Goal: Find specific page/section: Find specific page/section

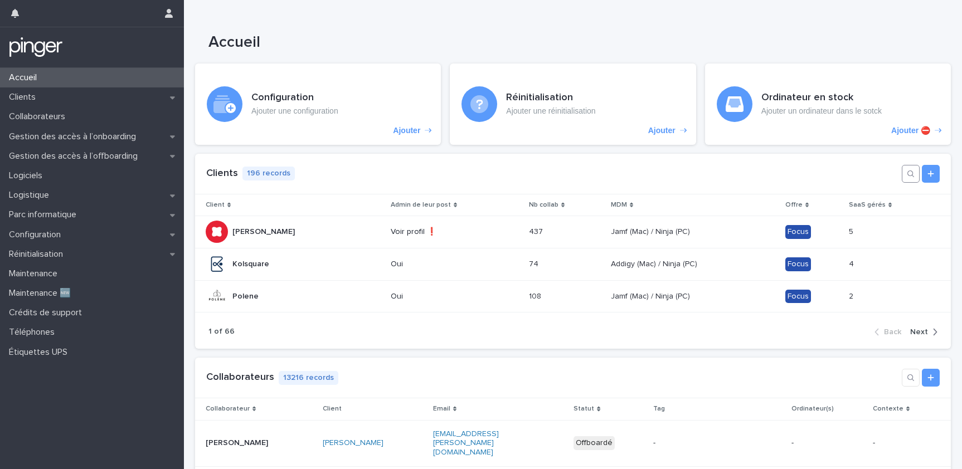
click at [902, 172] on button "button" at bounding box center [911, 174] width 18 height 18
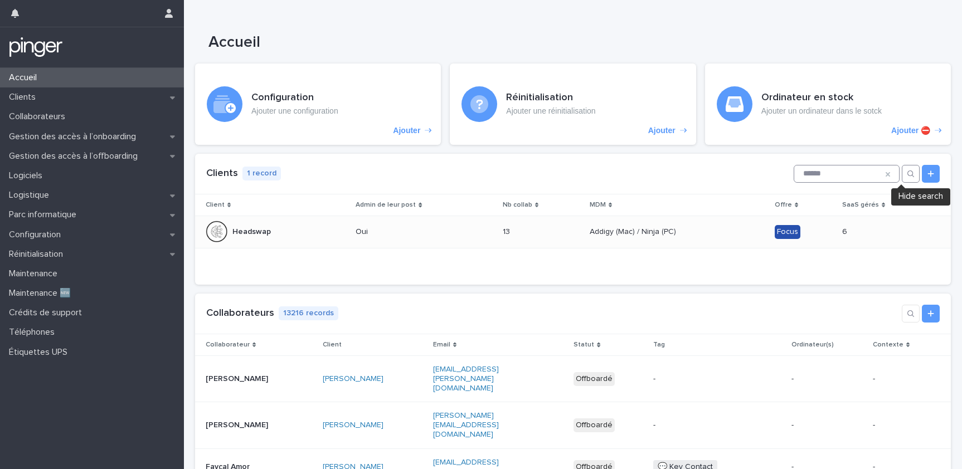
type input "******"
click at [511, 226] on div "13 13" at bounding box center [542, 232] width 78 height 18
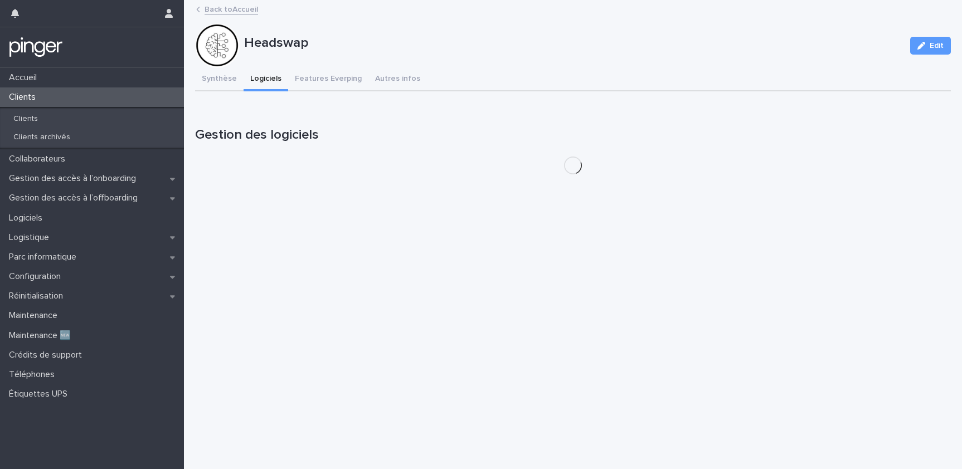
click at [266, 86] on button "Logiciels" at bounding box center [266, 79] width 45 height 23
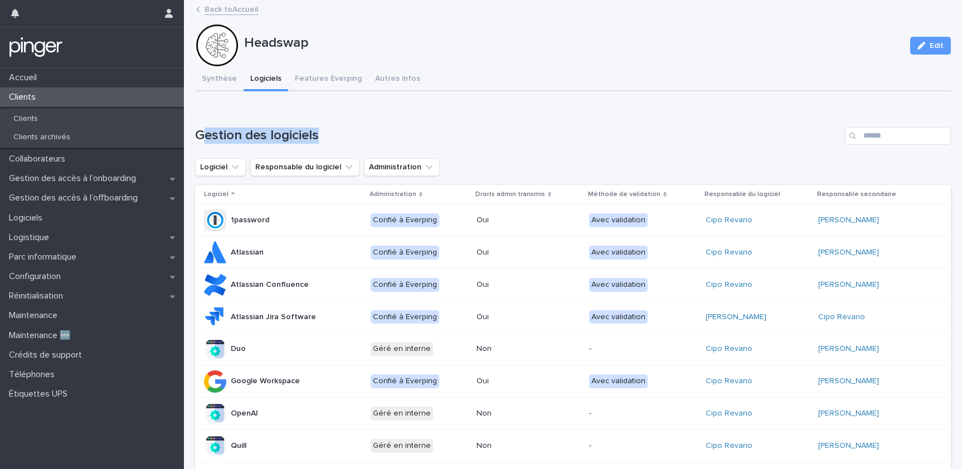
click at [203, 142] on div "Gestion des logiciels" at bounding box center [573, 136] width 756 height 18
click at [203, 142] on h1 "Gestion des logiciels" at bounding box center [518, 136] width 646 height 16
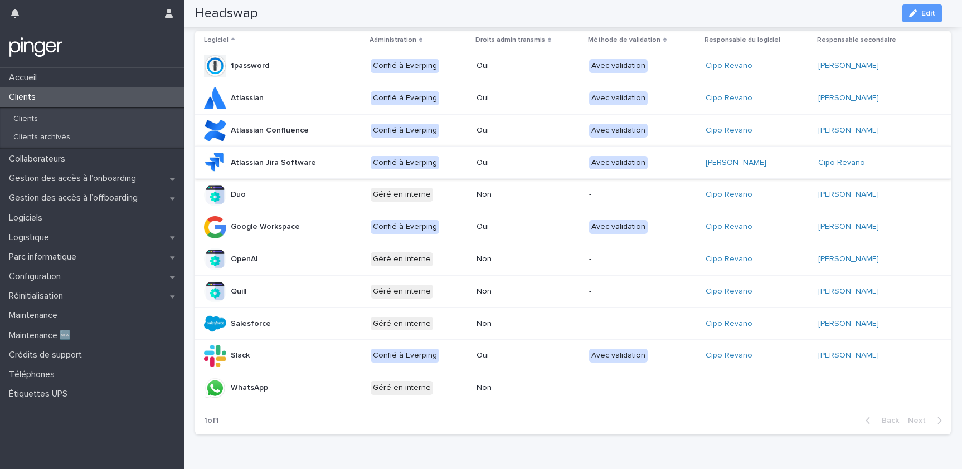
scroll to position [152, 0]
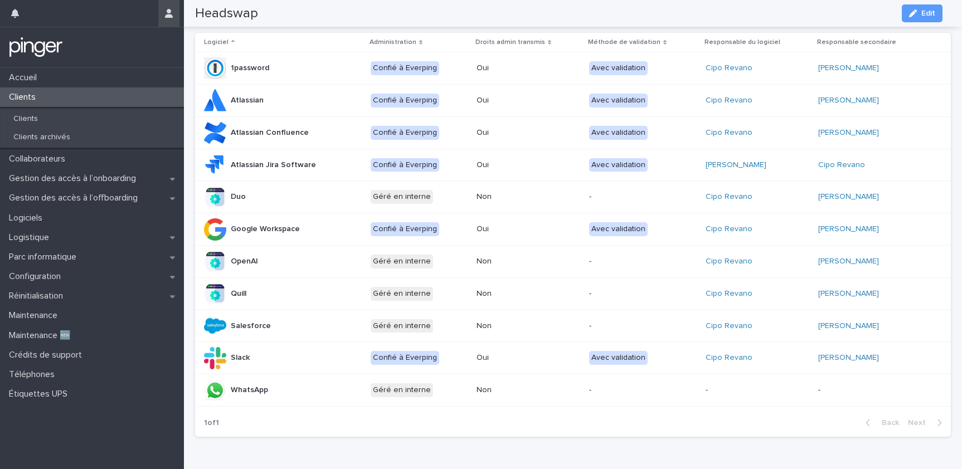
click at [170, 14] on icon "button" at bounding box center [169, 13] width 8 height 9
click at [99, 14] on div at bounding box center [481, 234] width 962 height 469
click at [34, 14] on div at bounding box center [82, 13] width 143 height 27
click at [17, 15] on icon "button" at bounding box center [15, 13] width 8 height 9
click at [62, 14] on div at bounding box center [82, 13] width 143 height 27
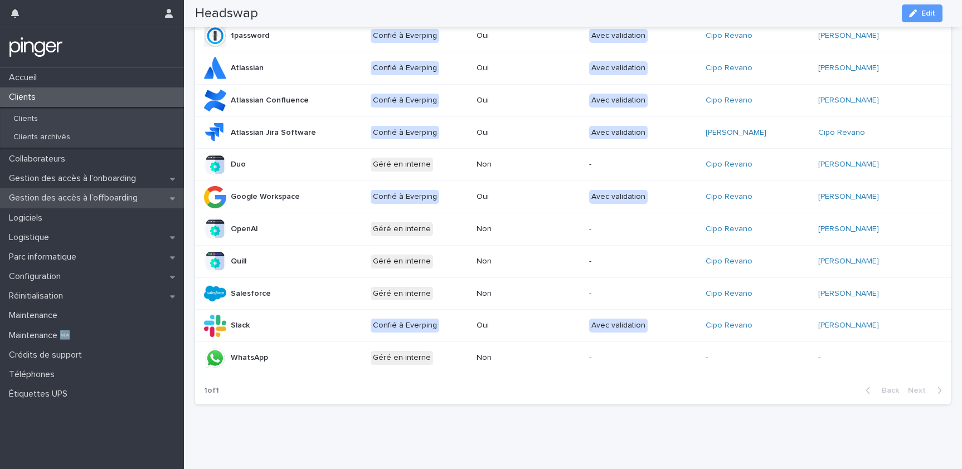
scroll to position [177, 0]
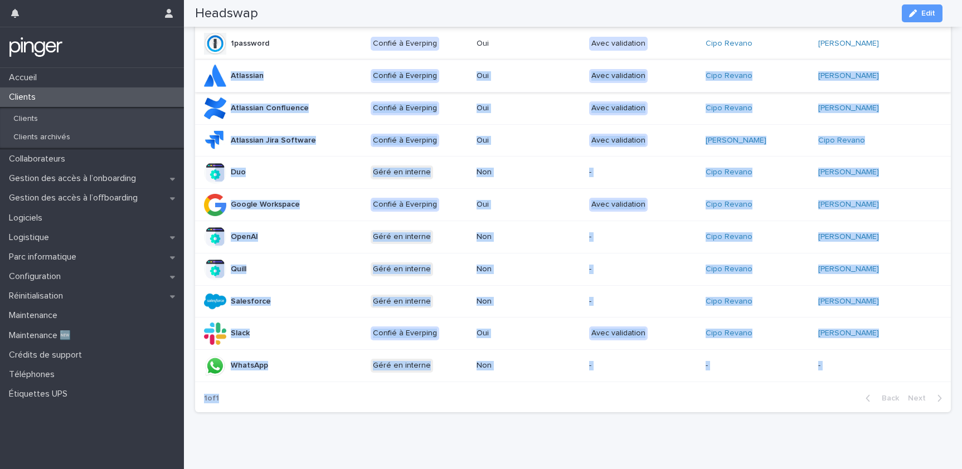
drag, startPoint x: 416, startPoint y: 429, endPoint x: 263, endPoint y: 67, distance: 392.9
click at [263, 67] on div "Loading... Saving… Loading... Saving… Headswap Edit Headswap Edit Sorry, there …" at bounding box center [573, 136] width 767 height 625
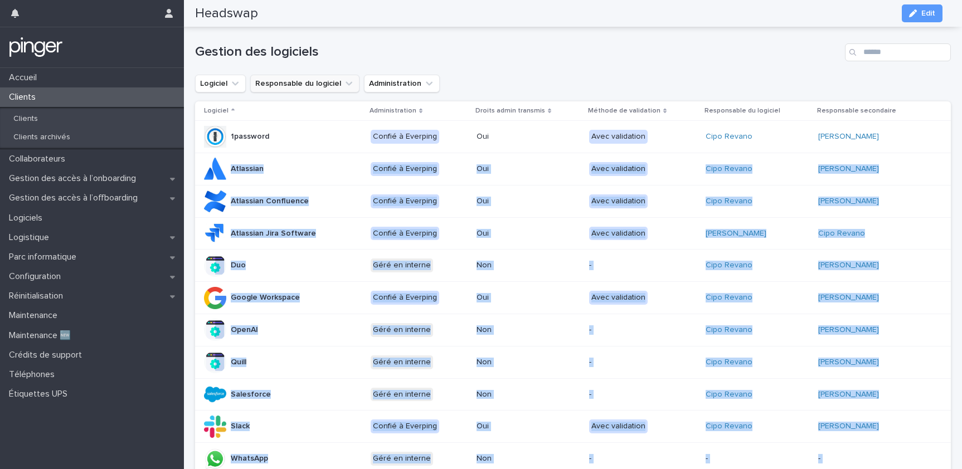
scroll to position [82, 0]
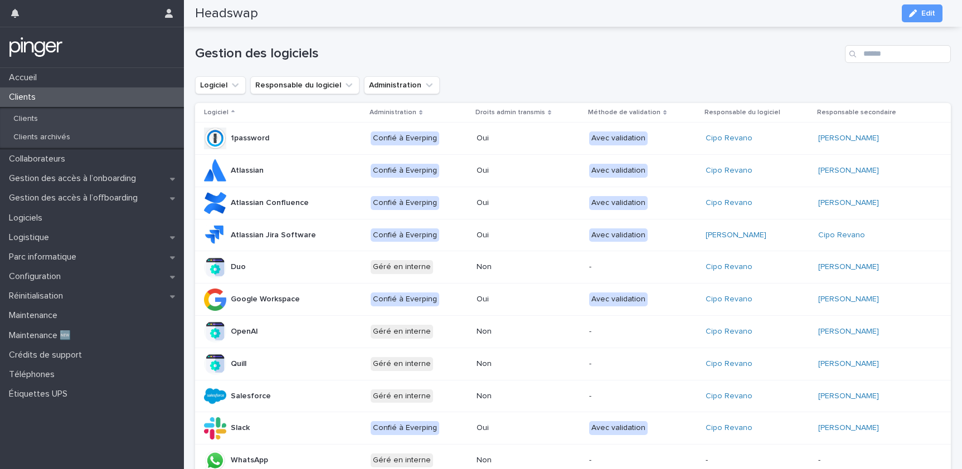
click at [230, 105] on th "Logiciel" at bounding box center [280, 113] width 171 height 20
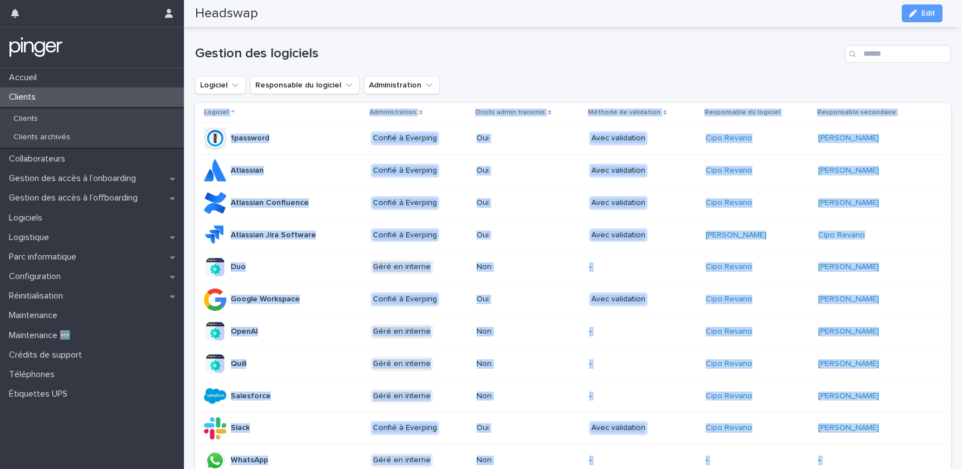
scroll to position [193, 0]
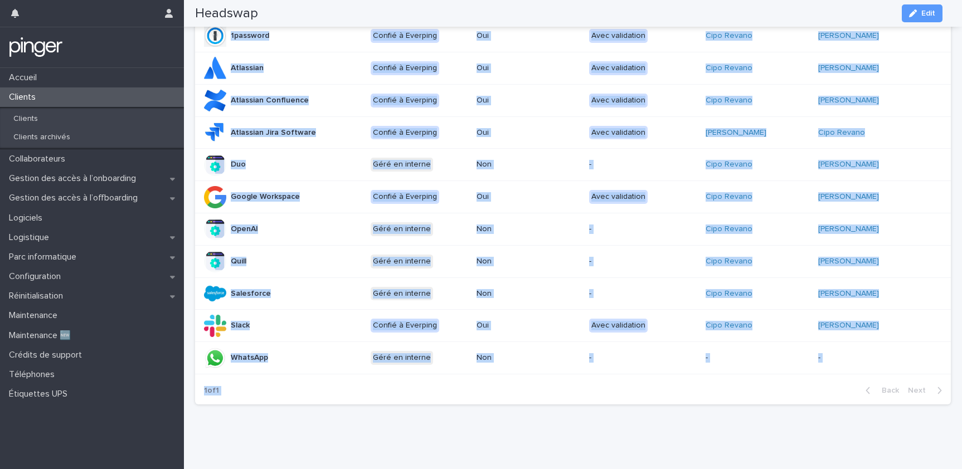
drag, startPoint x: 201, startPoint y: 103, endPoint x: 806, endPoint y: 423, distance: 684.5
click at [806, 423] on div "Loading... Saving… Loading... Saving… Headswap Edit Headswap Edit Sorry, there …" at bounding box center [573, 129] width 767 height 625
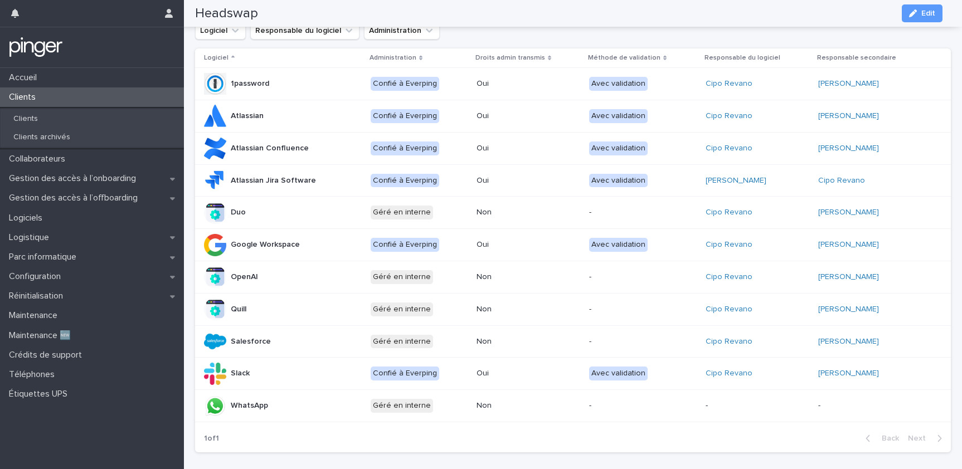
scroll to position [152, 0]
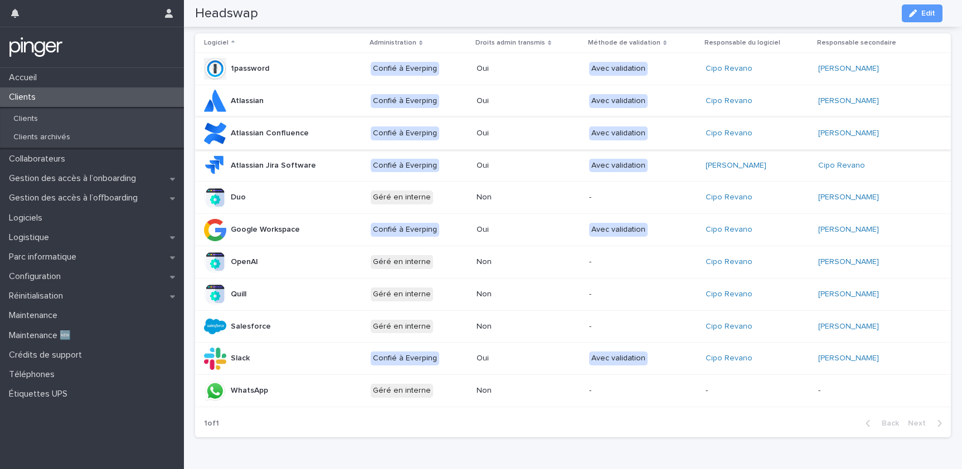
drag, startPoint x: 836, startPoint y: 428, endPoint x: 333, endPoint y: 128, distance: 585.5
click at [411, 142] on section "Logiciel Administration Droits admin transmis Méthode de validation Responsable…" at bounding box center [573, 235] width 756 height 404
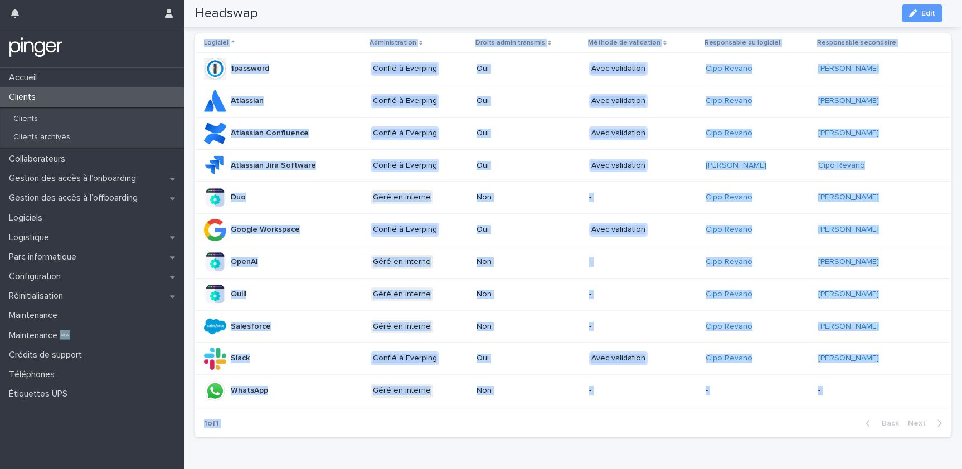
drag, startPoint x: 199, startPoint y: 37, endPoint x: 886, endPoint y: 429, distance: 791.5
click at [886, 429] on section "Logiciel Administration Droits admin transmis Méthode de validation Responsable…" at bounding box center [573, 235] width 756 height 404
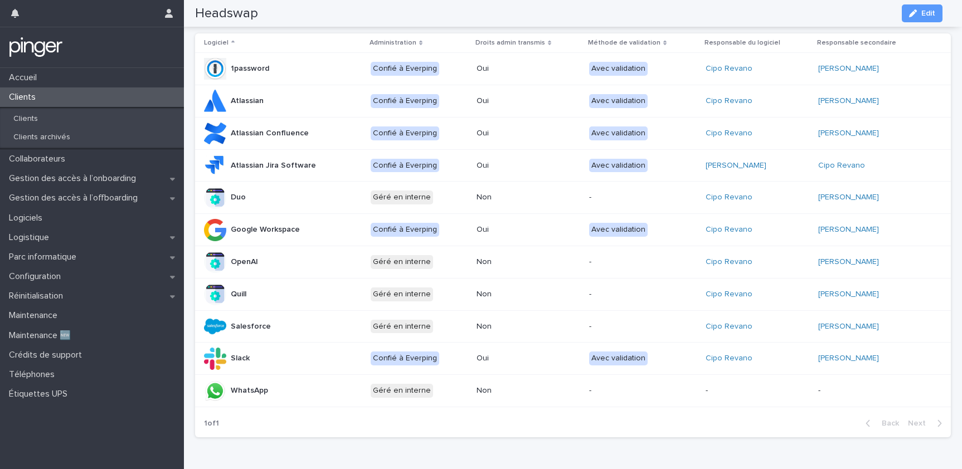
click at [889, 433] on div "Back Next" at bounding box center [904, 424] width 94 height 28
drag, startPoint x: 889, startPoint y: 433, endPoint x: 406, endPoint y: 108, distance: 581.5
click at [434, 123] on section "Logiciel Administration Droits admin transmis Méthode de validation Responsable…" at bounding box center [573, 235] width 756 height 404
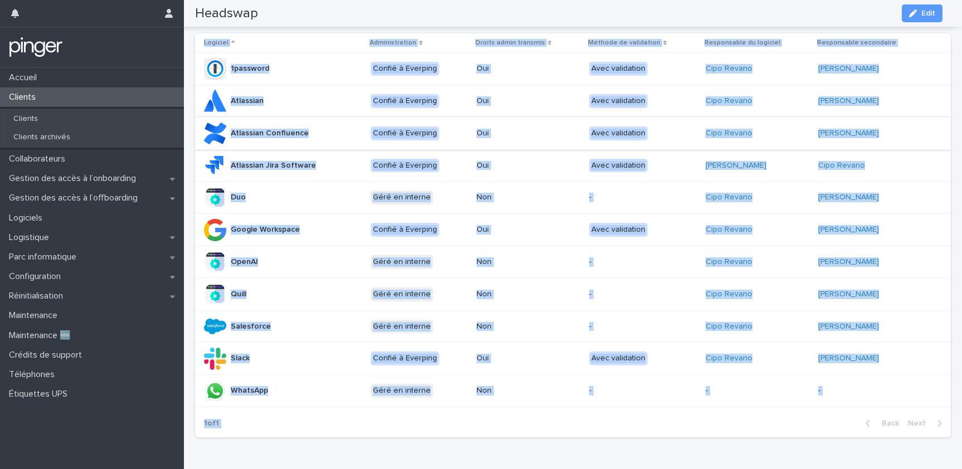
drag, startPoint x: 200, startPoint y: 41, endPoint x: 821, endPoint y: 425, distance: 730.2
click at [821, 425] on section "Logiciel Administration Droits admin transmis Méthode de validation Responsable…" at bounding box center [573, 235] width 756 height 404
click at [821, 425] on div "1 of 1 Back Next" at bounding box center [573, 424] width 756 height 28
drag, startPoint x: 198, startPoint y: 41, endPoint x: 724, endPoint y: 431, distance: 654.7
click at [724, 431] on section "Logiciel Administration Droits admin transmis Méthode de validation Responsable…" at bounding box center [573, 235] width 756 height 404
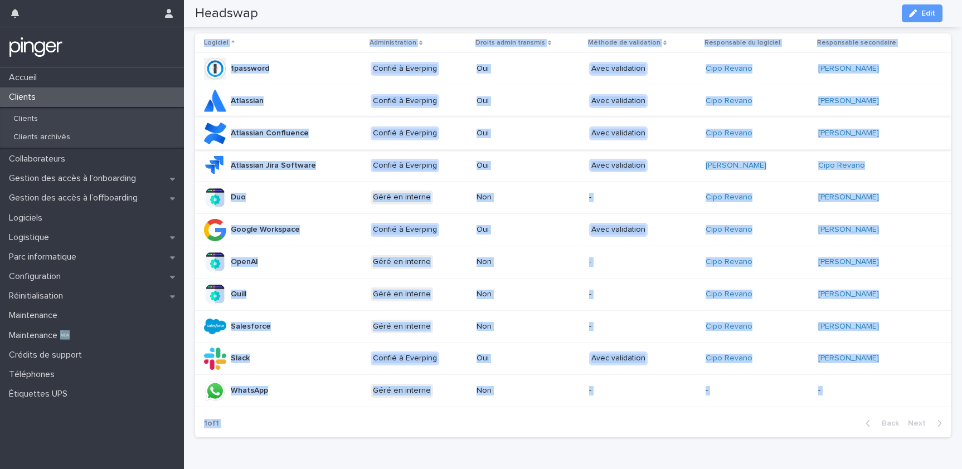
click at [724, 431] on div "1 of 1 Back Next" at bounding box center [573, 424] width 756 height 28
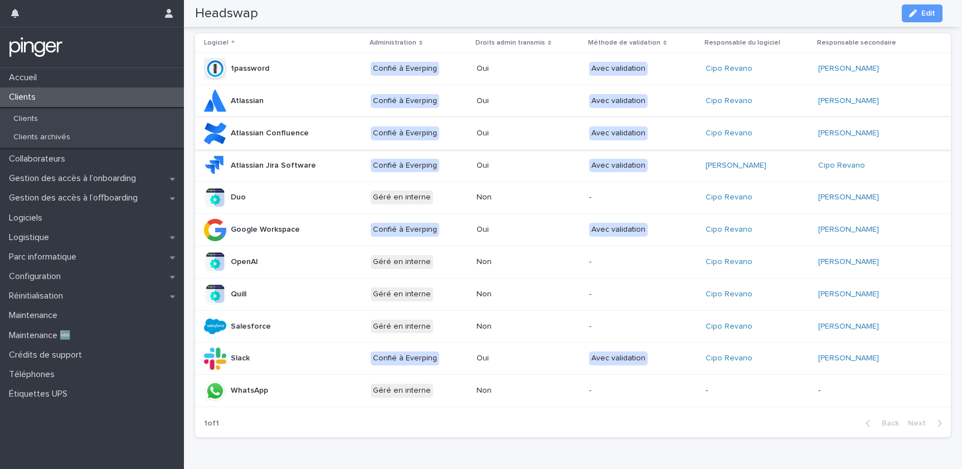
click at [724, 431] on div "1 of 1 Back Next" at bounding box center [573, 424] width 756 height 28
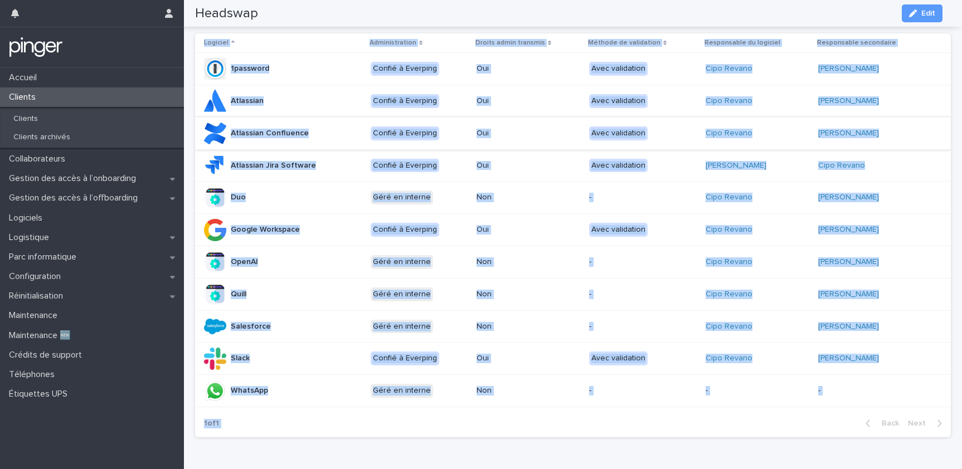
drag, startPoint x: 198, startPoint y: 41, endPoint x: 786, endPoint y: 434, distance: 707.3
click at [786, 434] on section "Logiciel Administration Droits admin transmis Méthode de validation Responsable…" at bounding box center [573, 235] width 756 height 404
click at [786, 434] on div "1 of 1 Back Next" at bounding box center [573, 424] width 756 height 28
drag, startPoint x: 201, startPoint y: 42, endPoint x: 780, endPoint y: 430, distance: 697.4
click at [780, 430] on section "Logiciel Administration Droits admin transmis Méthode de validation Responsable…" at bounding box center [573, 235] width 756 height 404
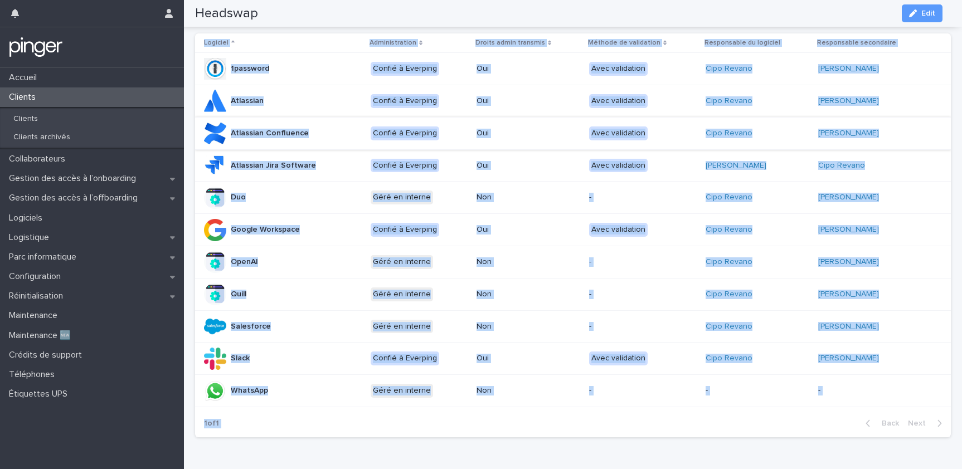
click at [780, 430] on div "1 of 1 Back Next" at bounding box center [573, 424] width 756 height 28
